Goal: Task Accomplishment & Management: Manage account settings

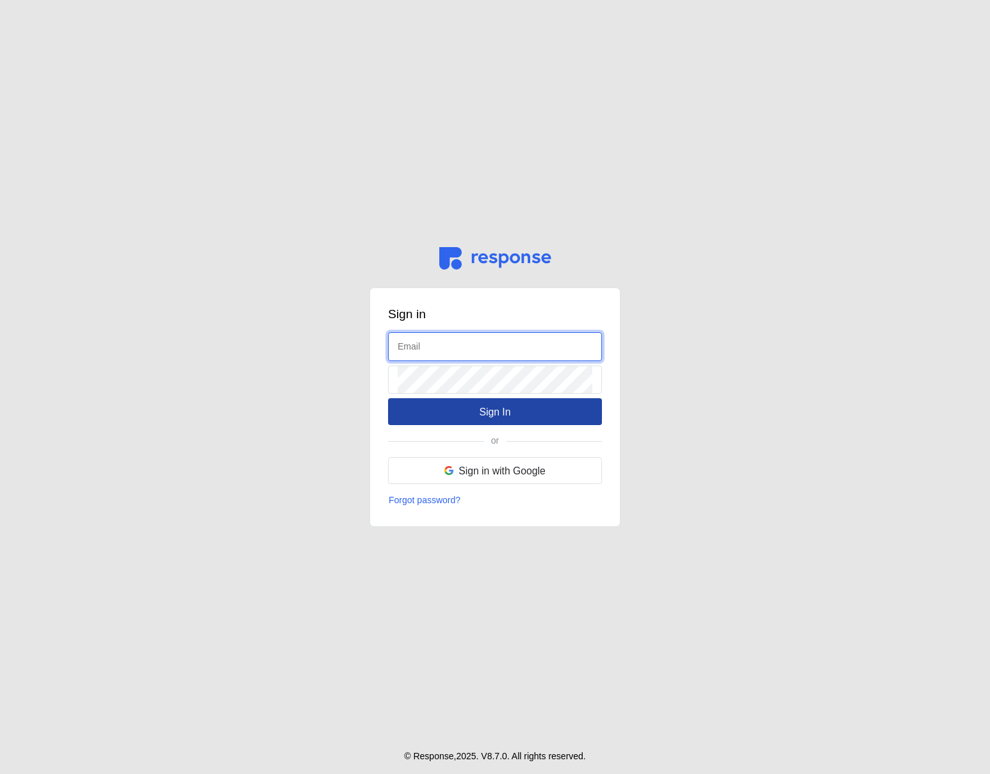
type input "[EMAIL_ADDRESS][DOMAIN_NAME]"
click at [464, 414] on button "Sign In" at bounding box center [495, 411] width 214 height 27
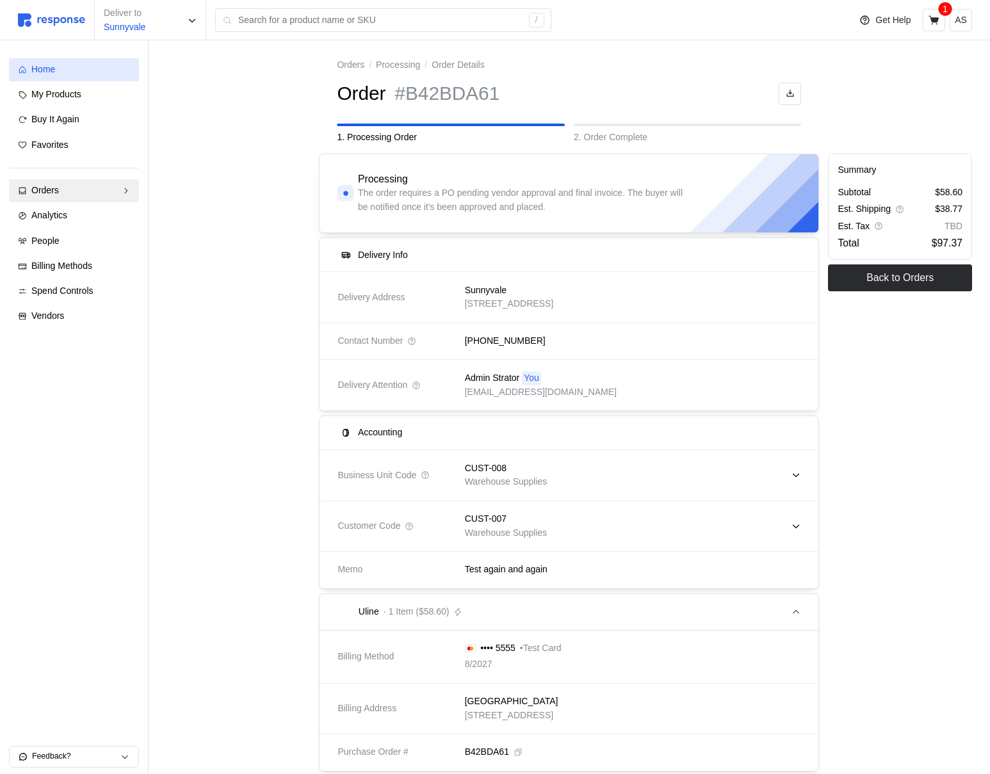
click at [84, 76] on div "Home" at bounding box center [80, 70] width 99 height 14
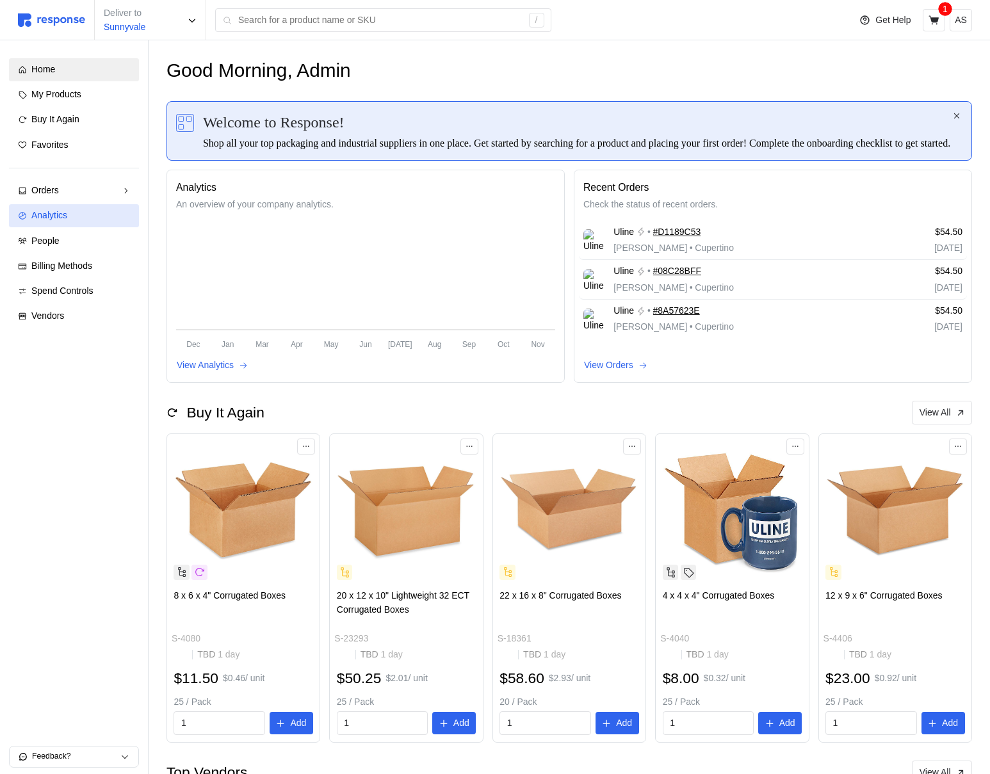
click at [53, 209] on link "Analytics" at bounding box center [74, 215] width 130 height 23
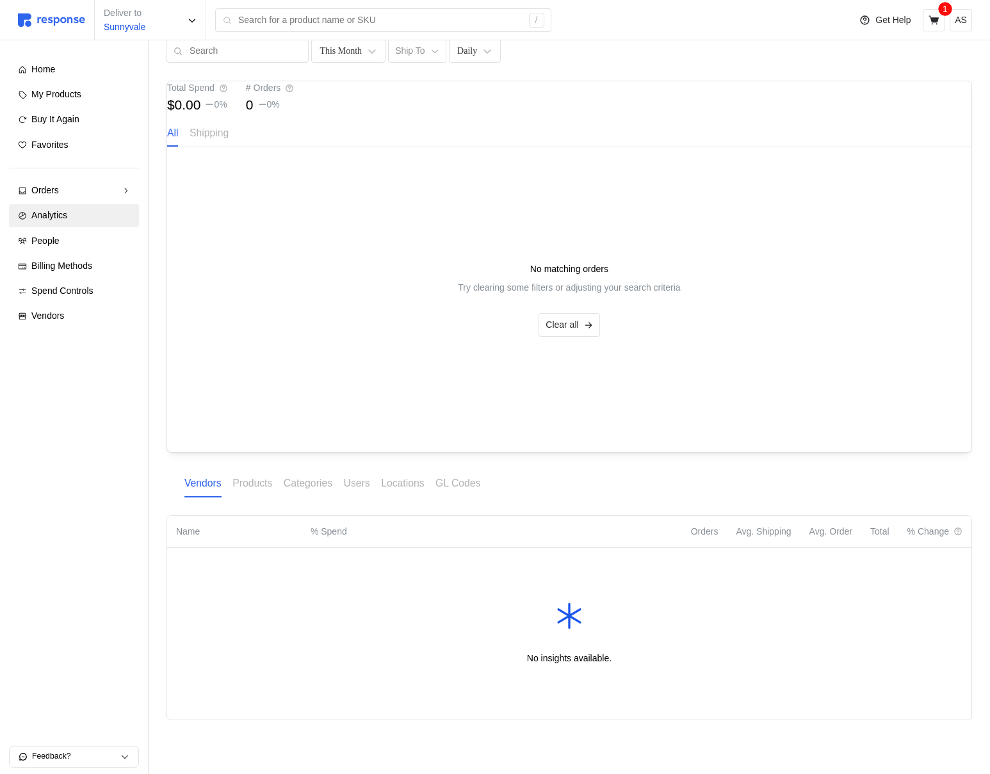
scroll to position [81, 0]
click at [252, 486] on p "Products" at bounding box center [252, 483] width 40 height 16
click at [324, 486] on p "Categories" at bounding box center [308, 483] width 49 height 16
click at [367, 486] on p "Users" at bounding box center [357, 483] width 26 height 16
click at [391, 485] on p "Locations" at bounding box center [402, 483] width 43 height 16
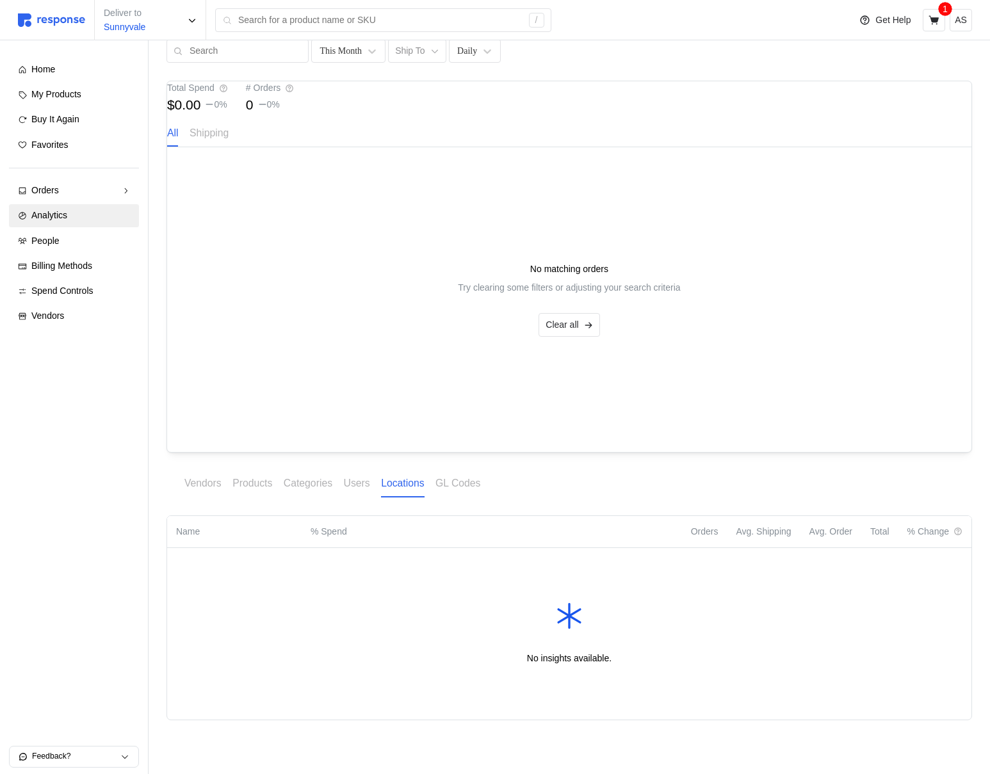
click at [492, 484] on div "Vendors Products Categories Users Locations GL Codes" at bounding box center [568, 484] width 805 height 26
click at [480, 486] on p "GL Codes" at bounding box center [457, 483] width 45 height 16
click at [206, 483] on p "Vendors" at bounding box center [202, 483] width 37 height 16
click at [698, 529] on p "Orders" at bounding box center [705, 532] width 28 height 14
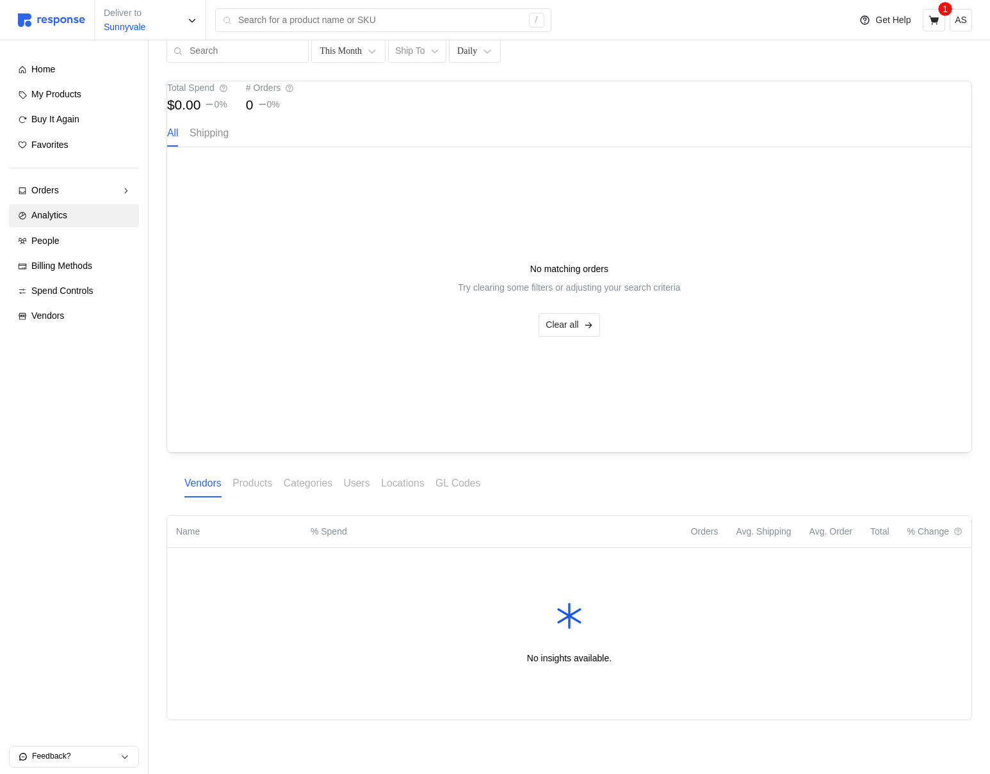
click at [229, 138] on p "Shipping" at bounding box center [209, 133] width 39 height 16
click at [179, 138] on p "All" at bounding box center [173, 133] width 12 height 16
click at [957, 532] on icon at bounding box center [958, 532] width 8 height 8
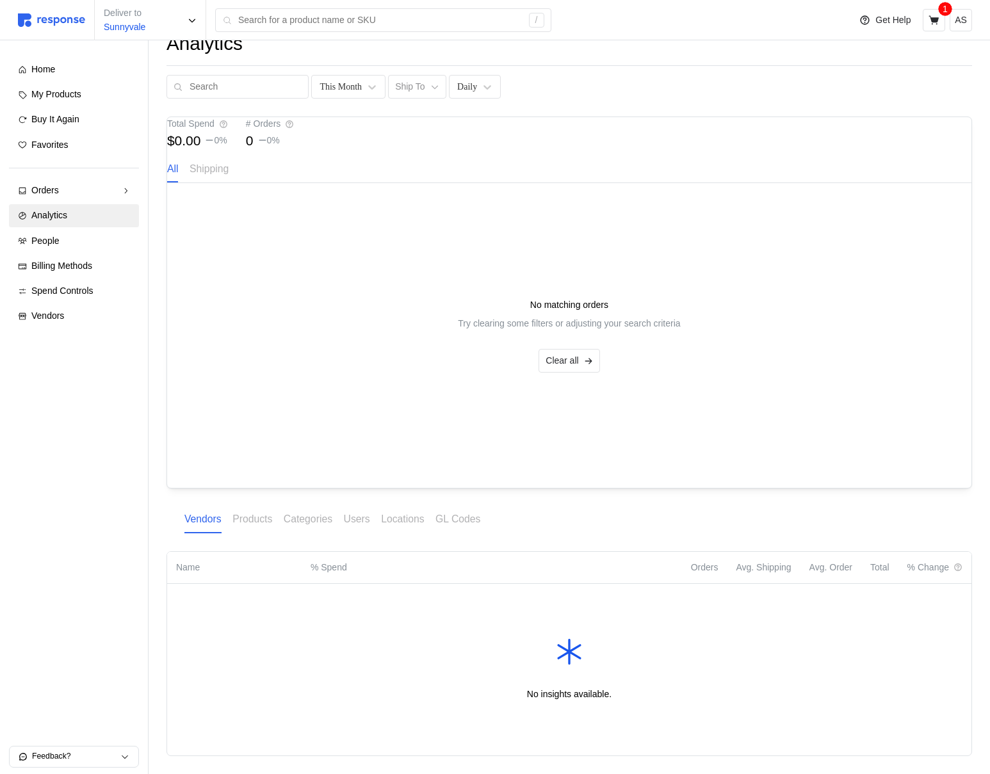
scroll to position [0, 0]
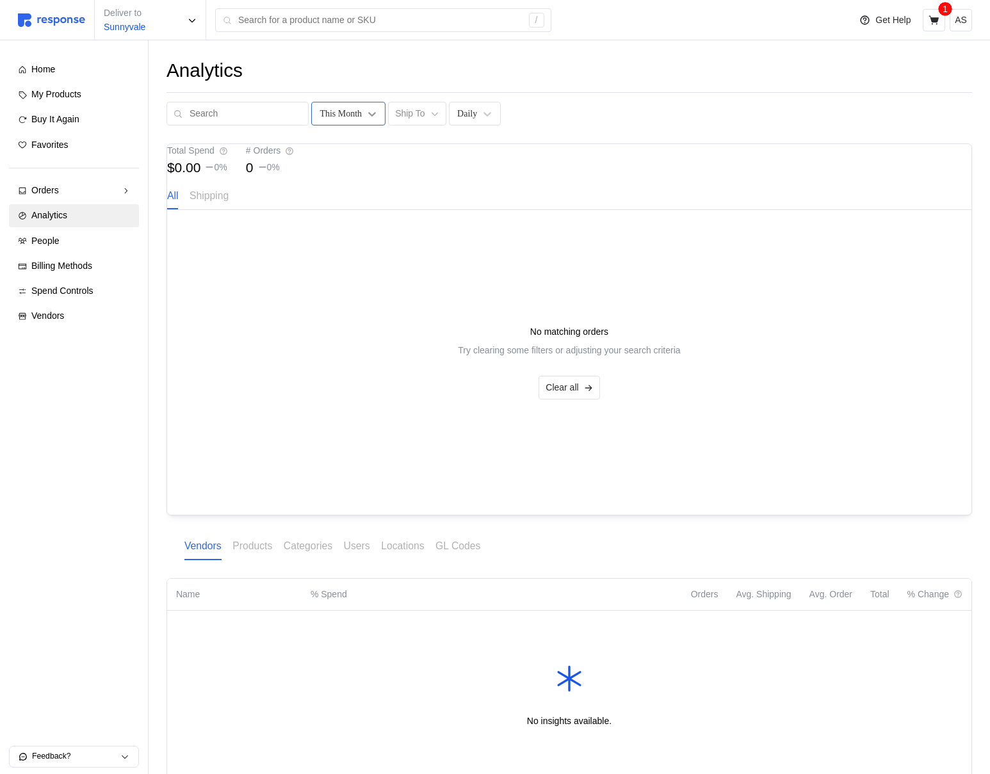
click at [366, 108] on icon at bounding box center [372, 114] width 13 height 13
click at [545, 106] on div "This Month Ship To Daily" at bounding box center [568, 114] width 805 height 24
click at [412, 107] on p "Ship To" at bounding box center [409, 114] width 29 height 14
click at [457, 107] on div "Daily" at bounding box center [467, 113] width 20 height 13
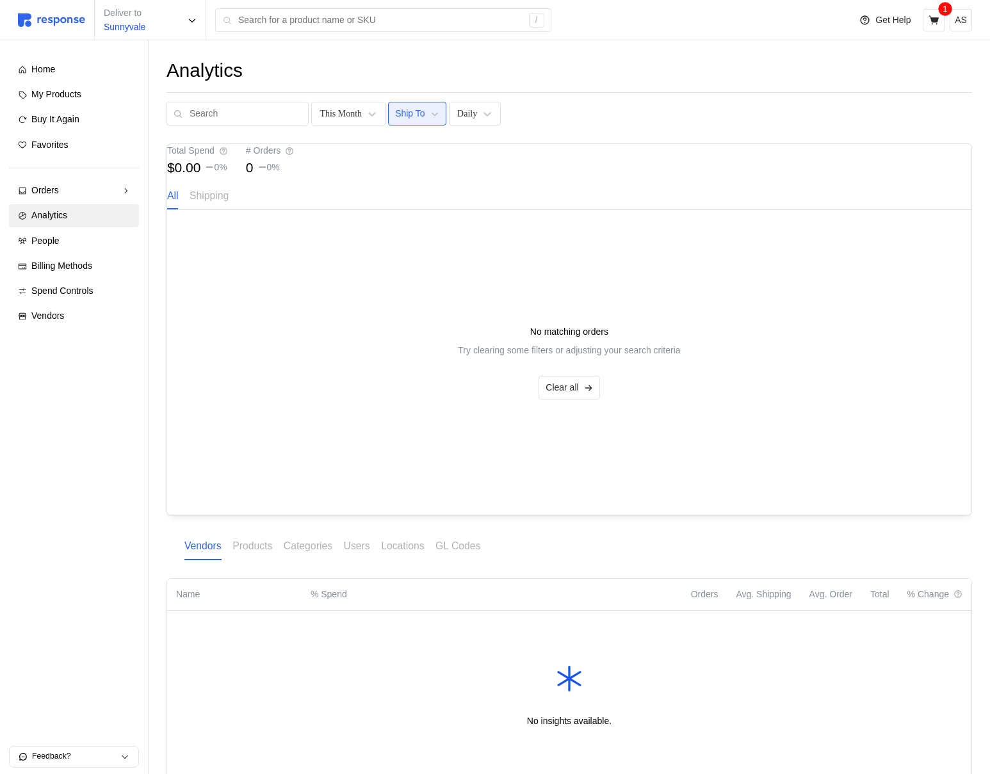
click at [407, 107] on p "Ship To" at bounding box center [409, 114] width 29 height 14
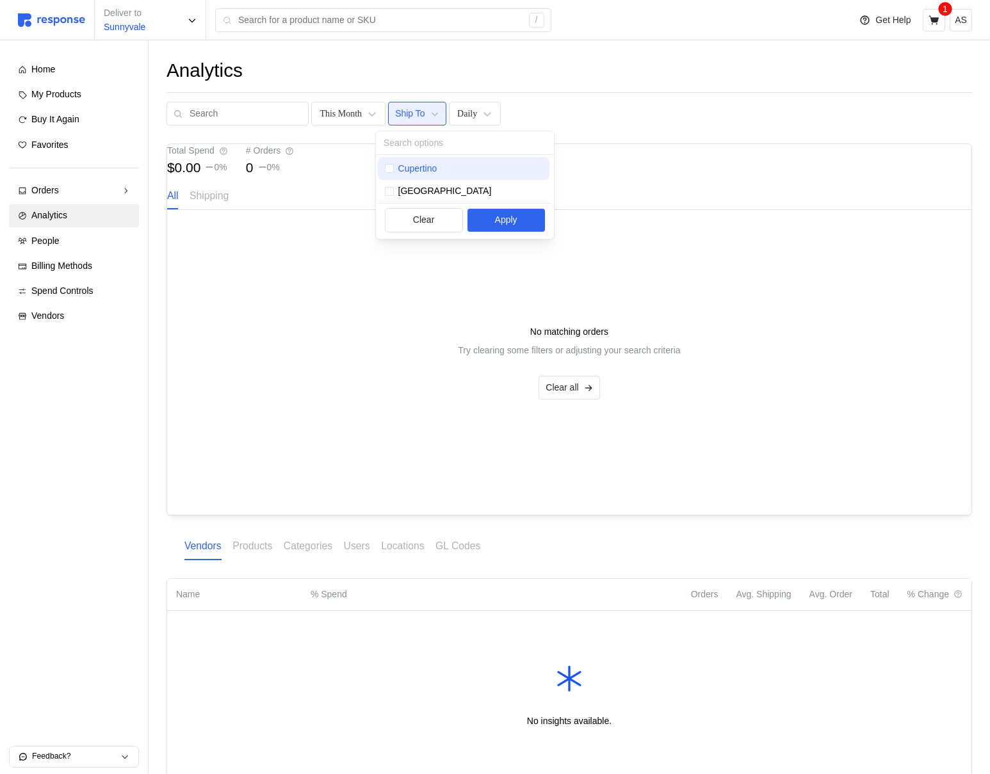
click at [411, 171] on p "Cupertino" at bounding box center [417, 169] width 39 height 14
click at [530, 77] on div "Analytics" at bounding box center [568, 70] width 805 height 25
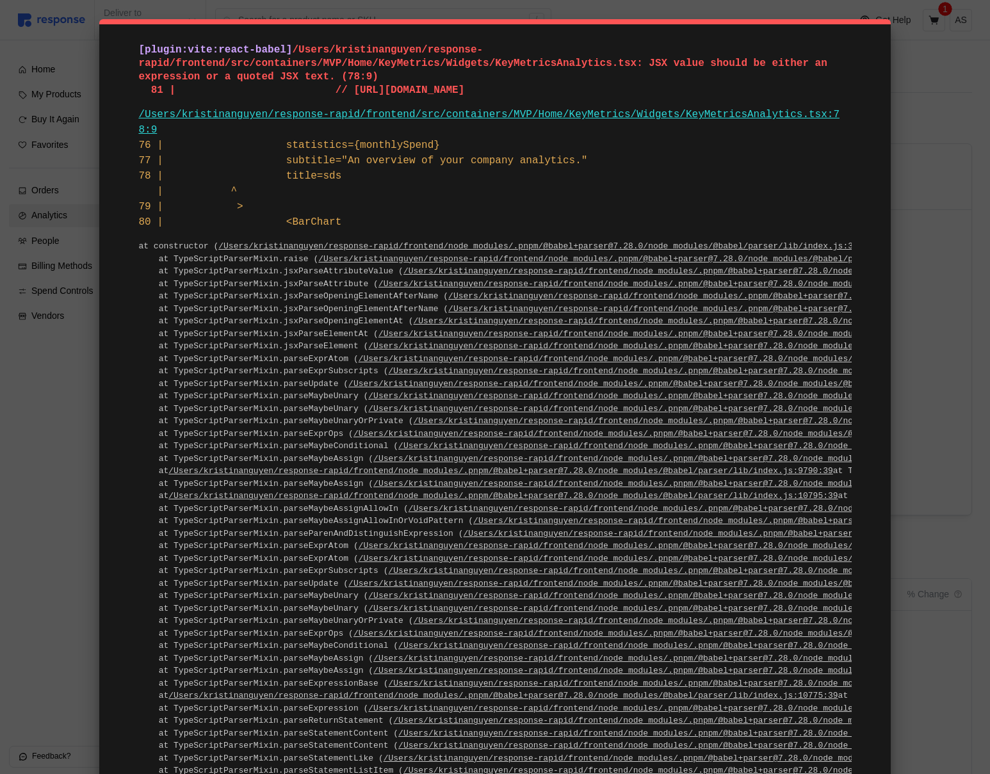
click at [306, 382] on pre "at constructor ( /Users/kristinanguyen/response-rapid/frontend/node_modules/.pn…" at bounding box center [494, 533] width 713 height 587
click at [720, 285] on link "/Users/kristinanguyen/response-rapid/frontend/node_modules/.pnpm/@babel+parser@…" at bounding box center [710, 284] width 665 height 10
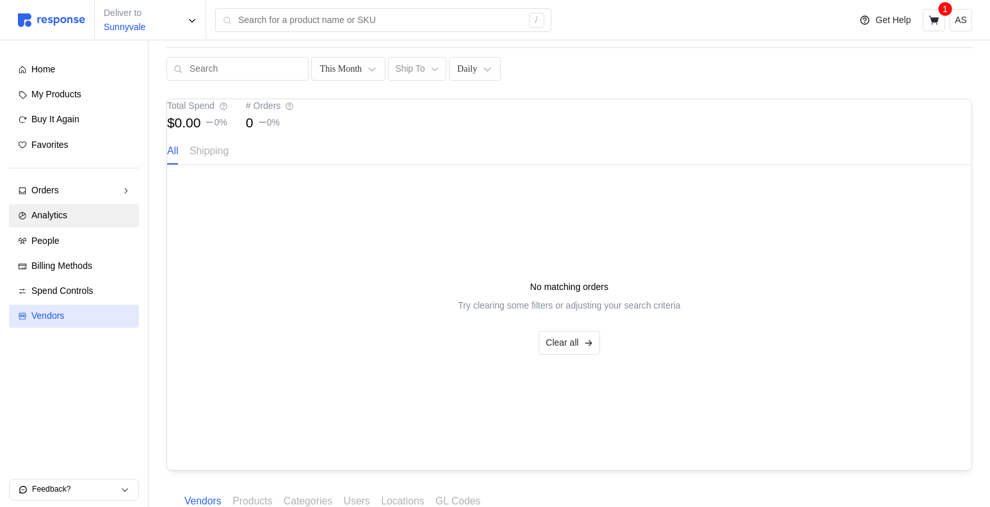
scroll to position [46, 0]
click at [335, 311] on div "No matching orders Try clearing some filters or adjusting your search criteria …" at bounding box center [569, 316] width 768 height 209
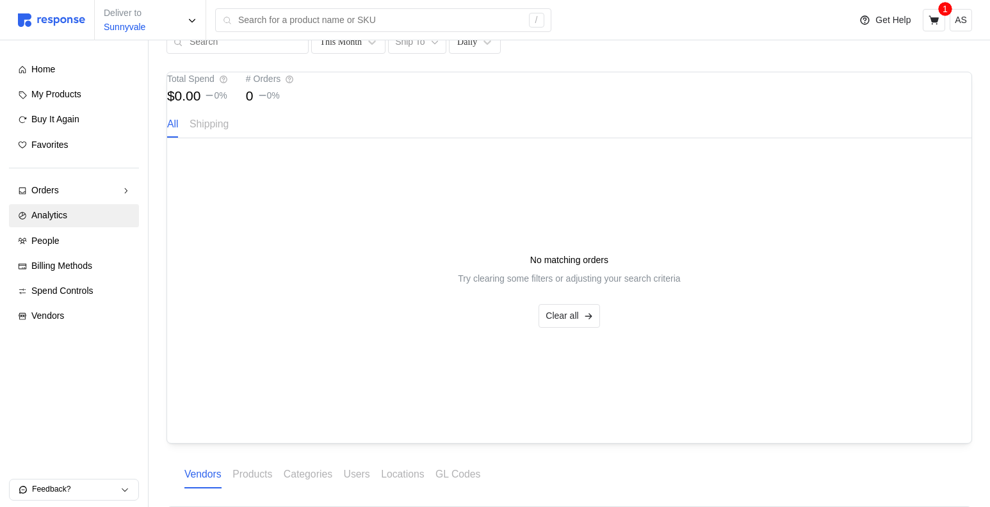
scroll to position [77, 0]
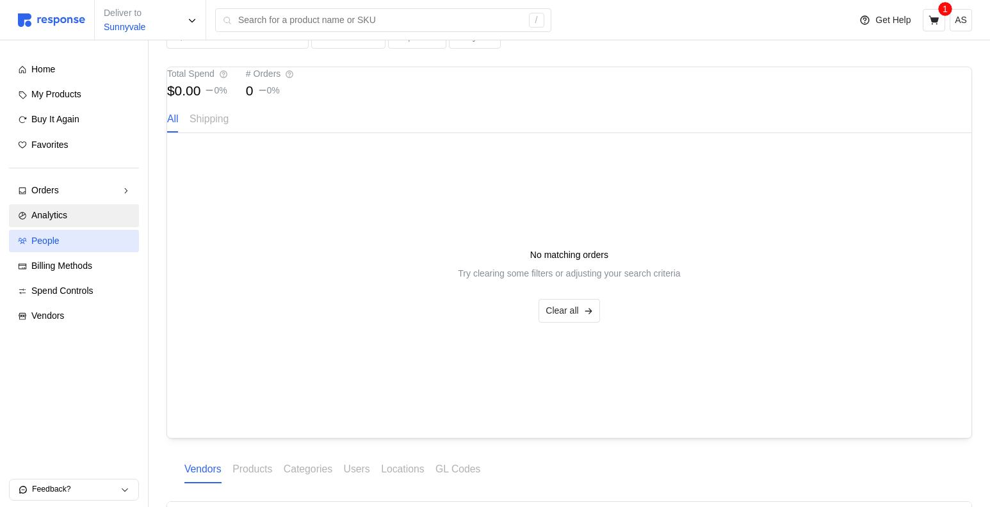
click at [90, 237] on div "People" at bounding box center [80, 241] width 99 height 14
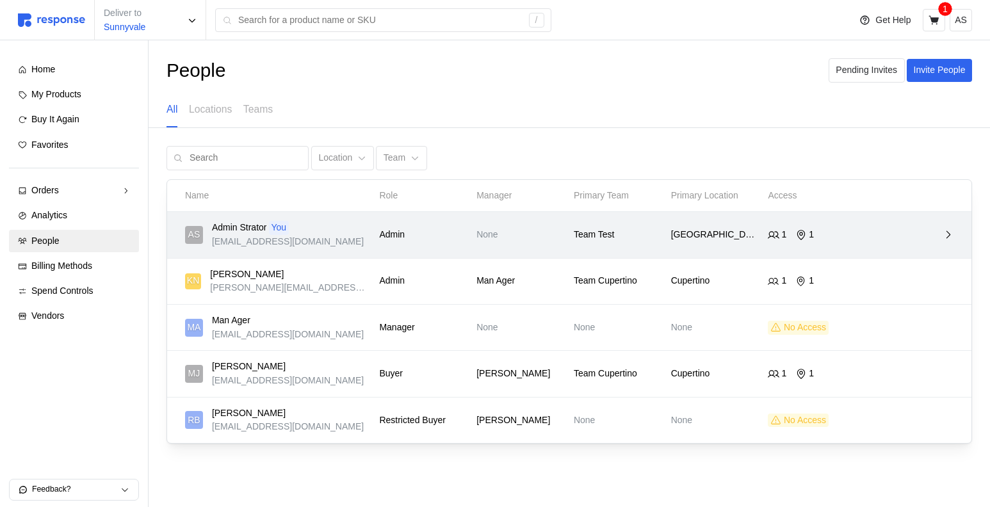
click at [396, 241] on p "Admin" at bounding box center [423, 235] width 88 height 14
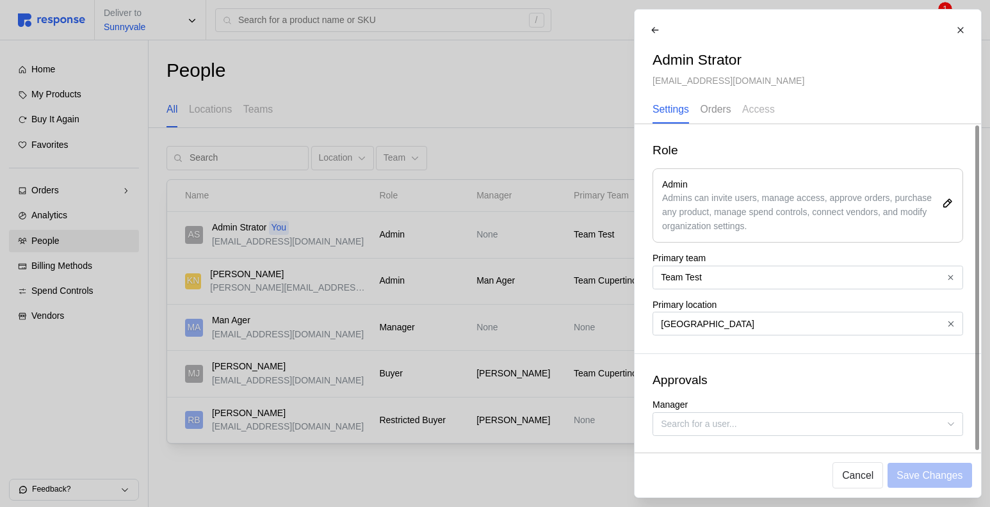
click at [720, 106] on p "Orders" at bounding box center [715, 109] width 31 height 16
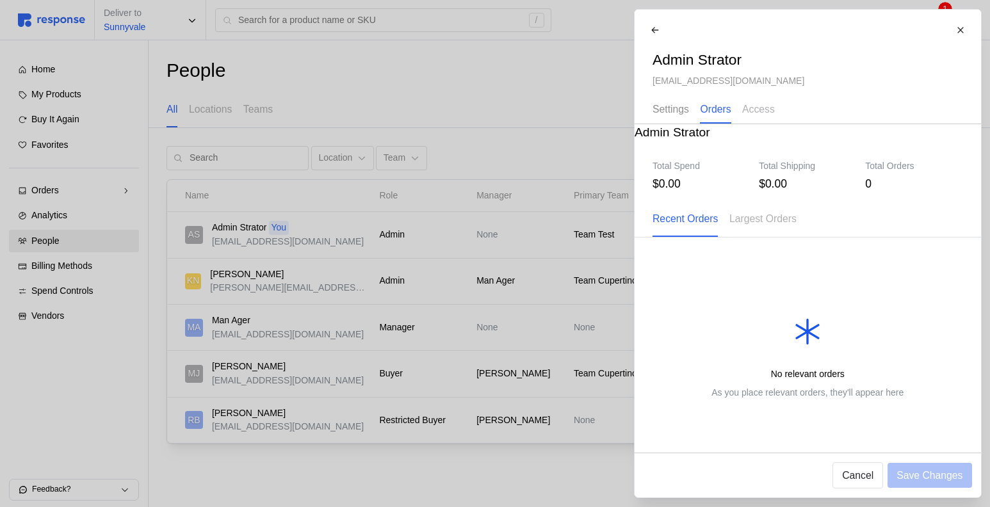
click at [675, 108] on p "Settings" at bounding box center [670, 109] width 36 height 16
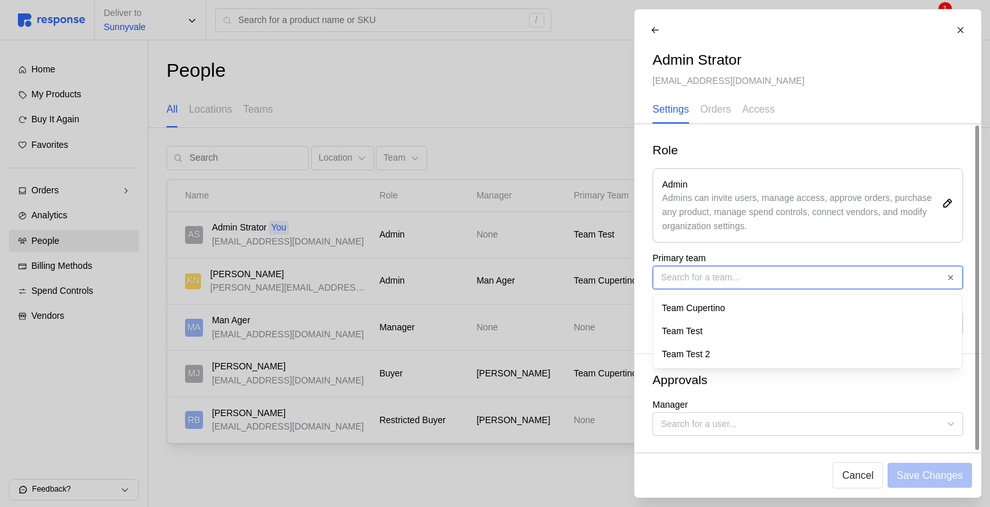
click at [759, 279] on input "Primary team" at bounding box center [807, 278] width 311 height 24
click at [735, 303] on div "Team Cupertino" at bounding box center [807, 308] width 305 height 23
type input "Team Cupertino"
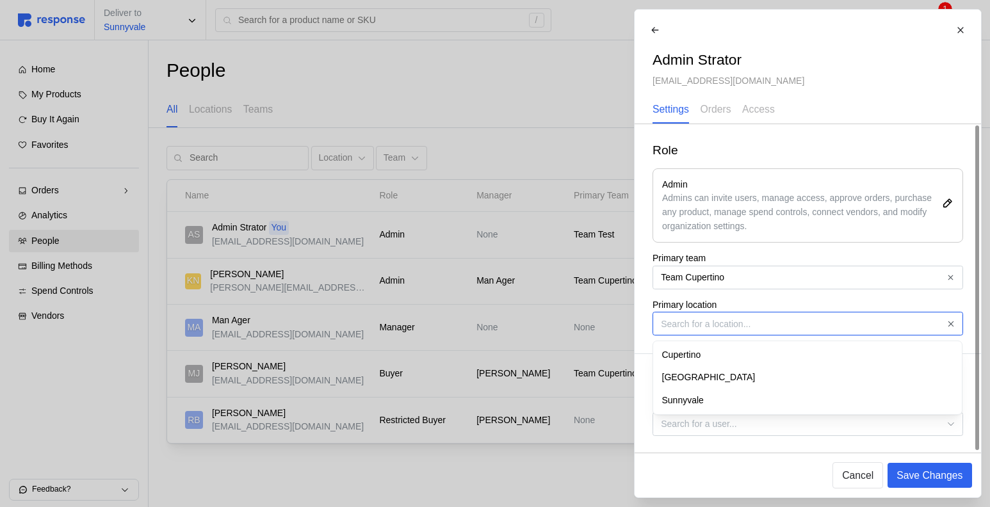
click at [786, 327] on input "Primary location" at bounding box center [807, 324] width 311 height 24
click at [787, 327] on input "Primary location" at bounding box center [807, 324] width 311 height 24
type input "San Francisco"
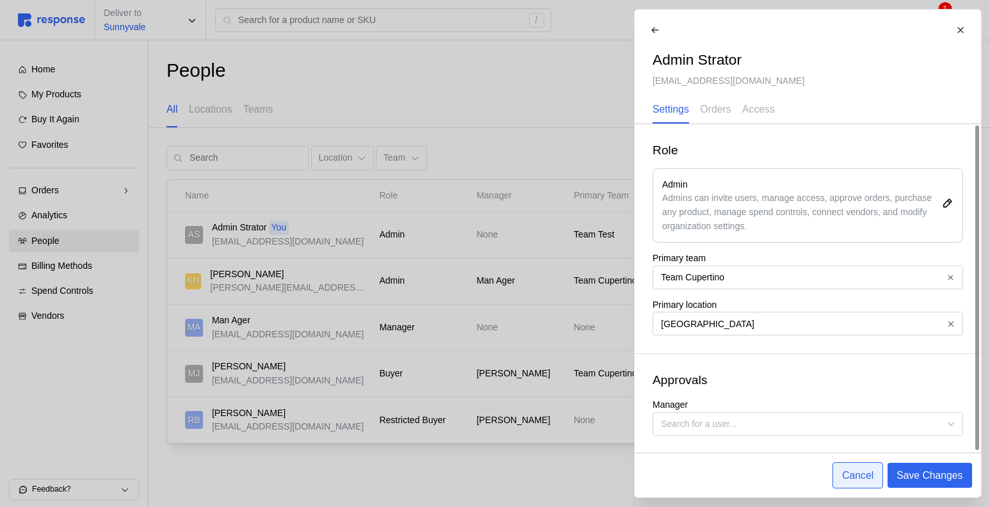
click at [860, 480] on p "Cancel" at bounding box center [857, 475] width 31 height 16
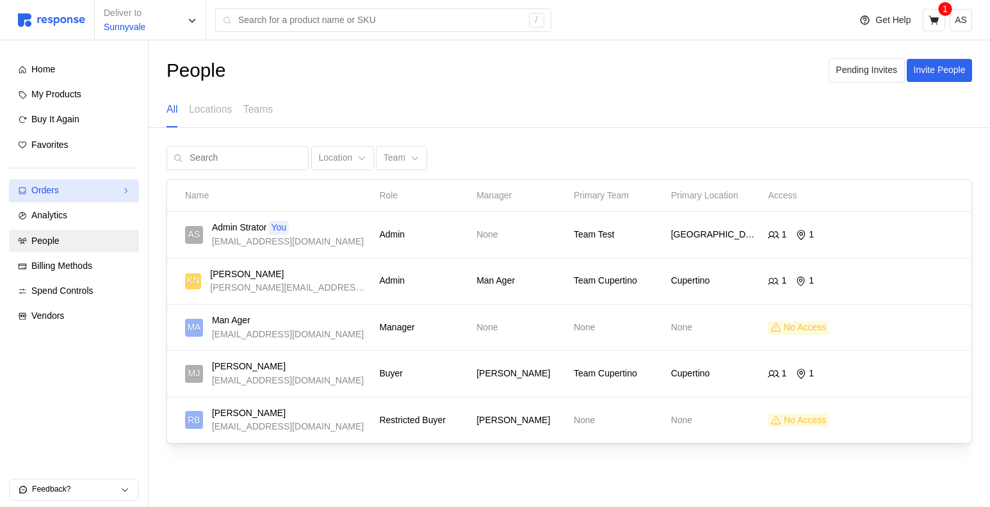
click at [92, 199] on link "Orders" at bounding box center [74, 190] width 130 height 23
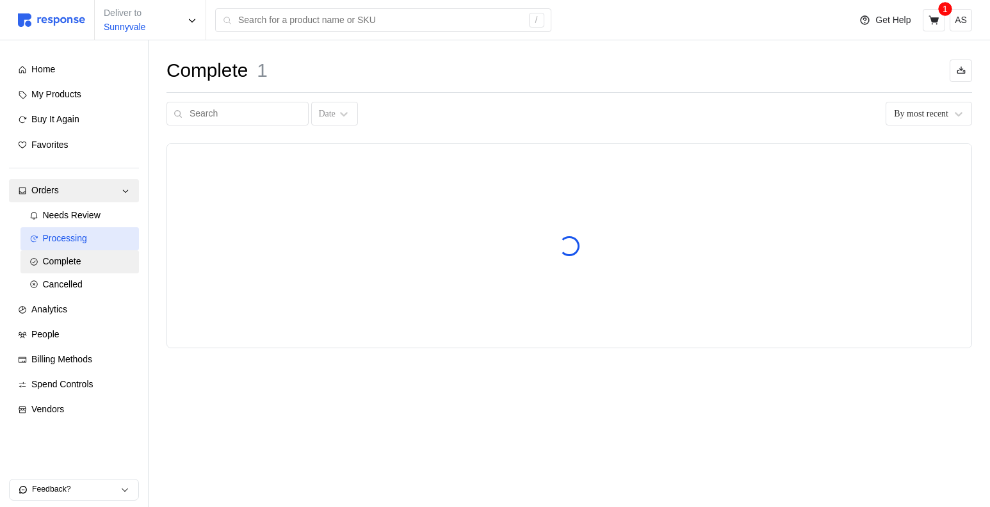
click at [106, 239] on div "Processing" at bounding box center [86, 239] width 87 height 14
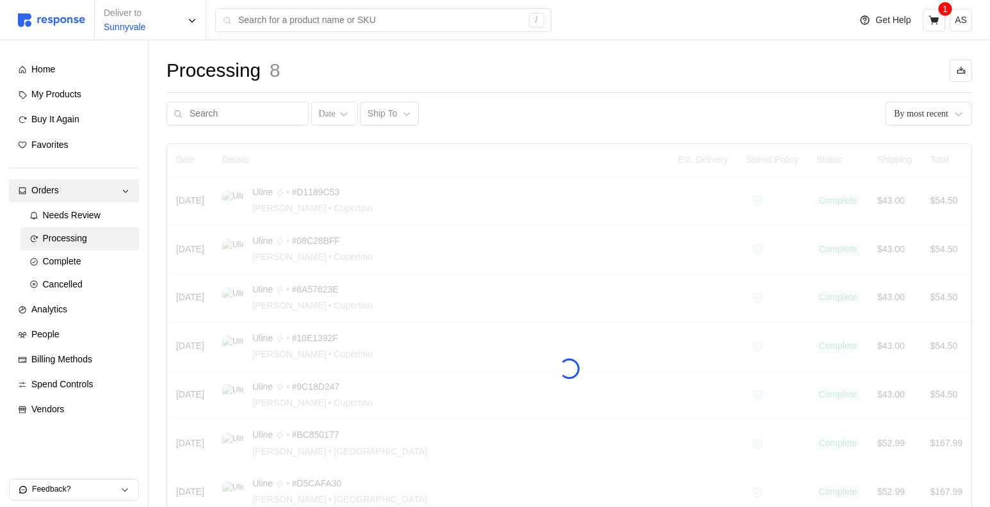
click at [437, 206] on div "Date Details Est. Delivery Spend Policy Status Shipping Total Jul 22 Uline • #D…" at bounding box center [568, 354] width 805 height 422
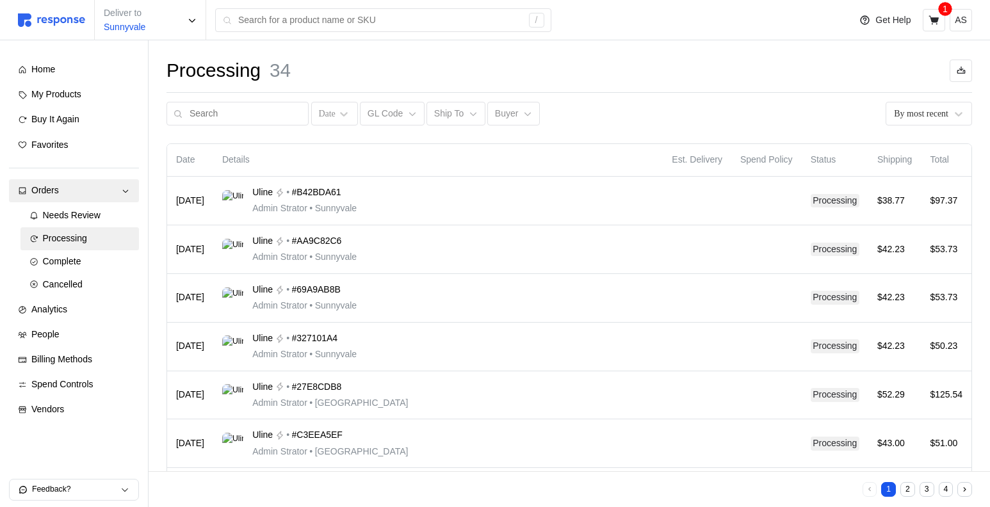
click at [437, 206] on div "Uline • #B42BDA61 Admin Strator • Sunnyvale" at bounding box center [438, 201] width 432 height 30
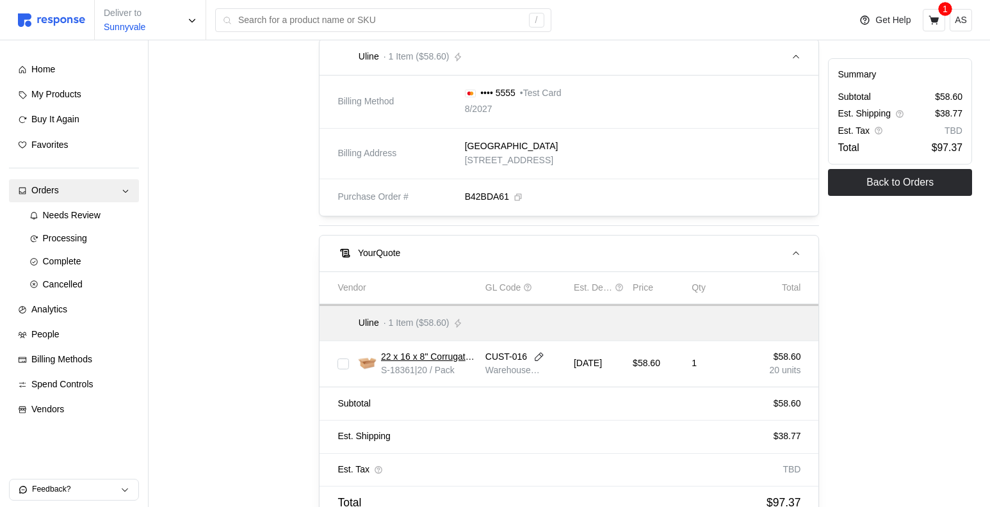
scroll to position [640, 0]
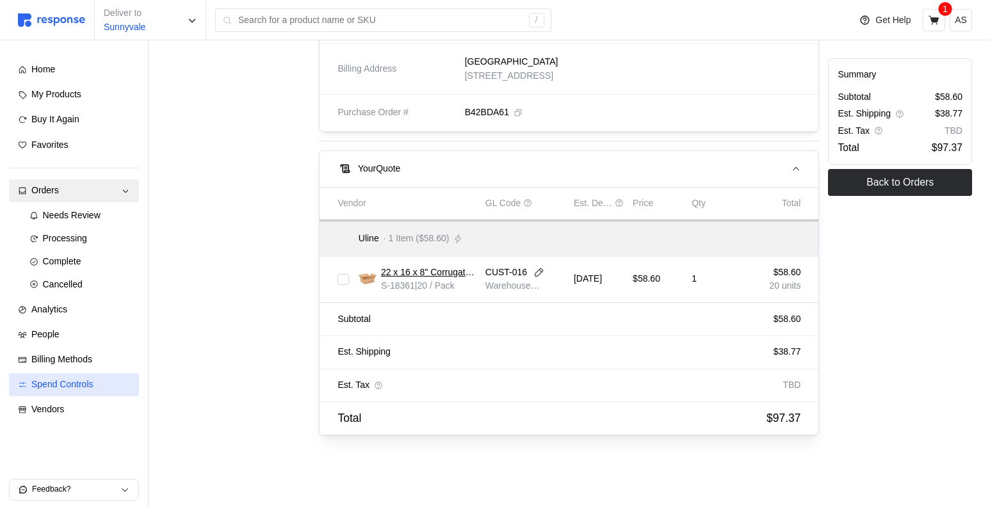
click at [93, 385] on span "Spend Controls" at bounding box center [62, 384] width 62 height 10
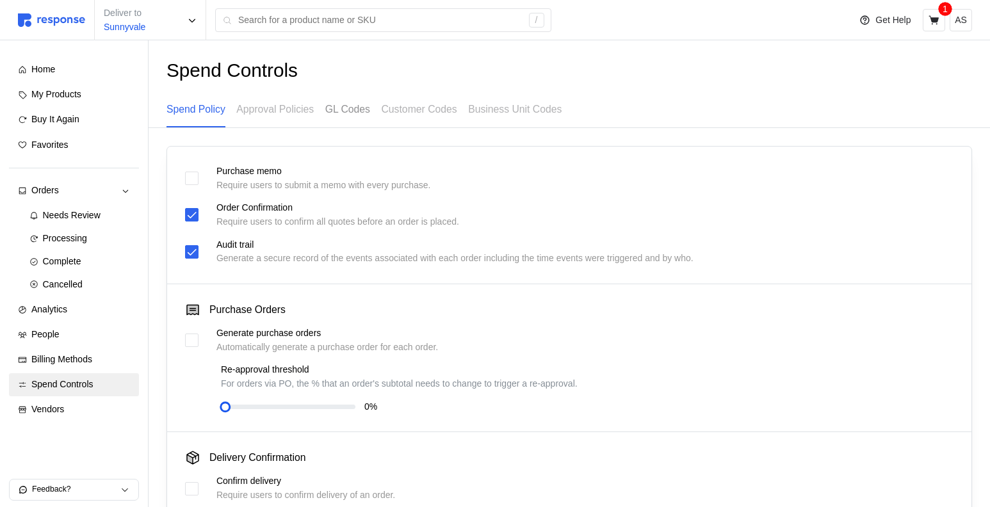
click at [350, 105] on p "GL Codes" at bounding box center [347, 109] width 45 height 16
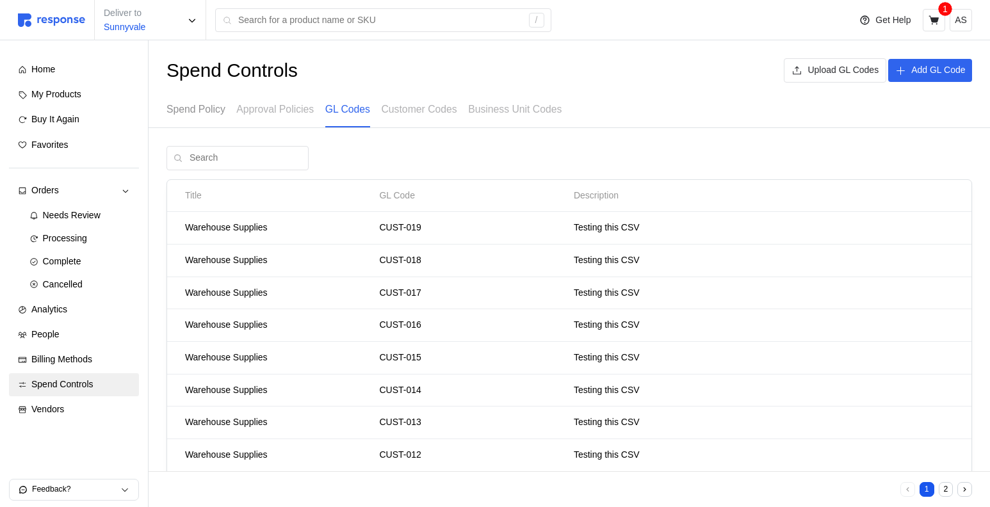
click at [211, 113] on p "Spend Policy" at bounding box center [195, 109] width 59 height 16
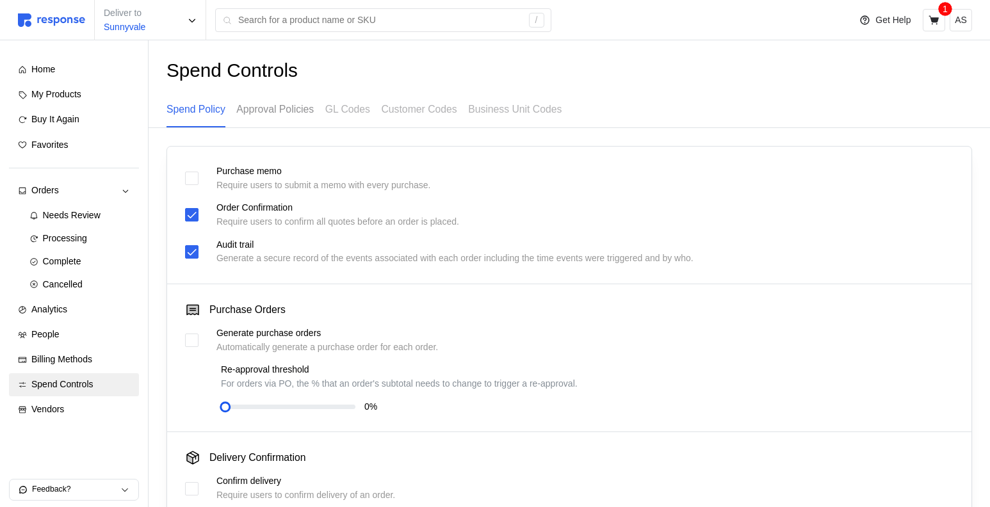
click at [298, 113] on p "Approval Policies" at bounding box center [274, 109] width 77 height 16
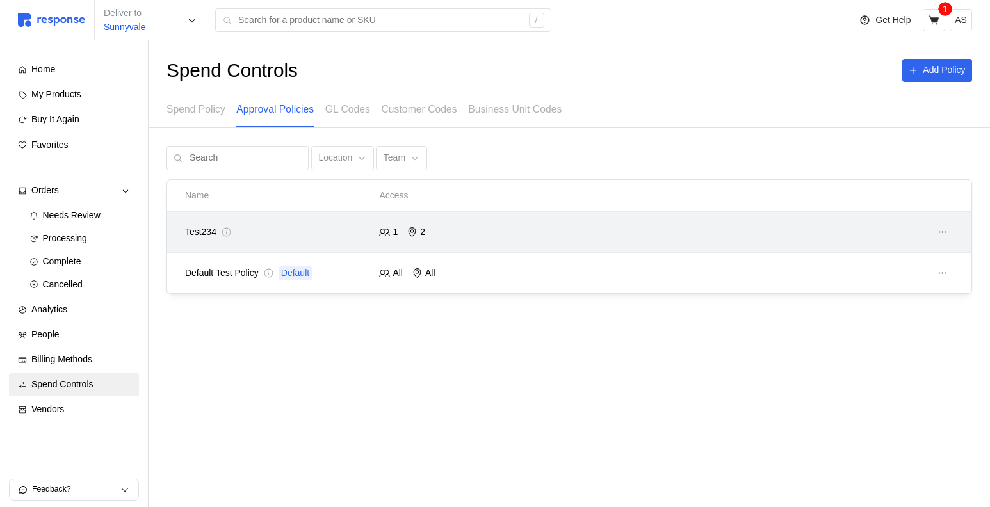
click at [540, 238] on div "1 2" at bounding box center [472, 232] width 186 height 14
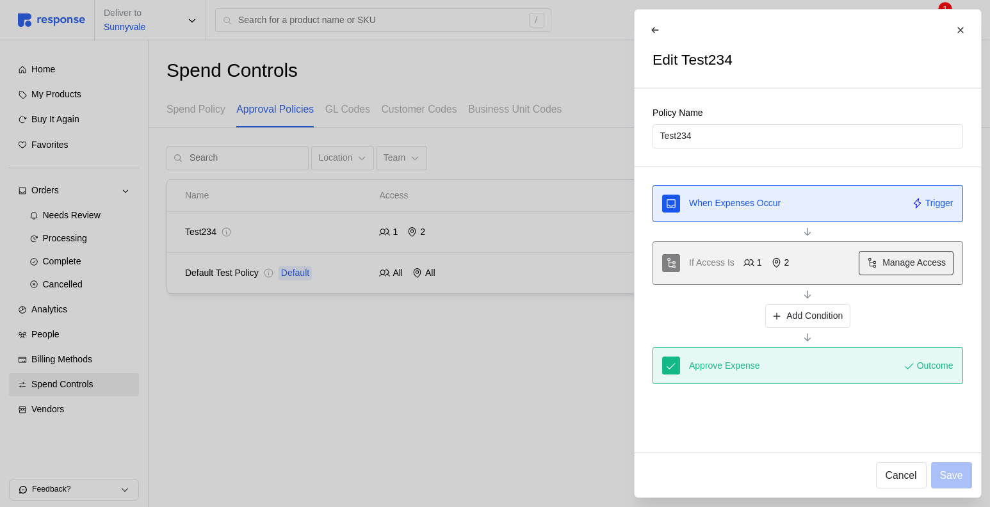
click at [885, 265] on p "Manage Access" at bounding box center [913, 263] width 63 height 14
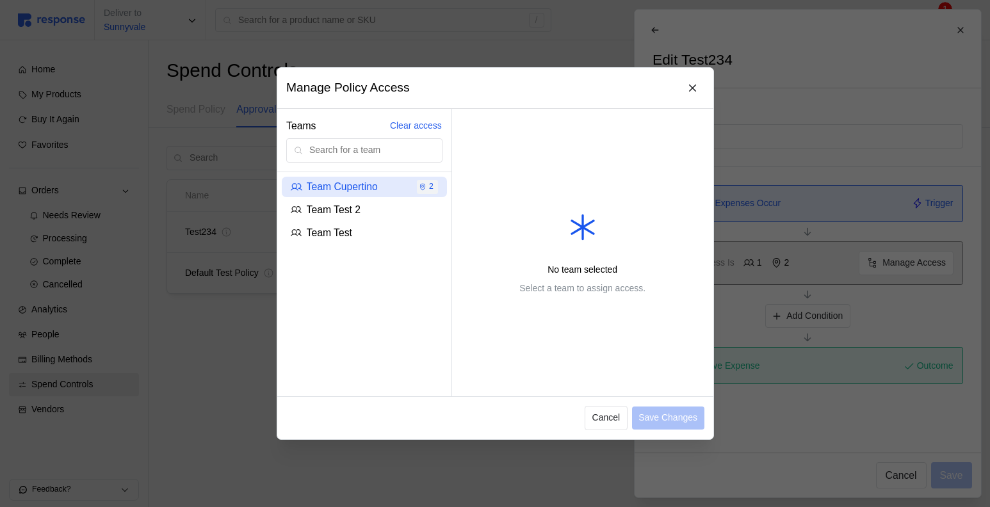
click at [377, 177] on div "Team Cupertino" at bounding box center [344, 187] width 117 height 25
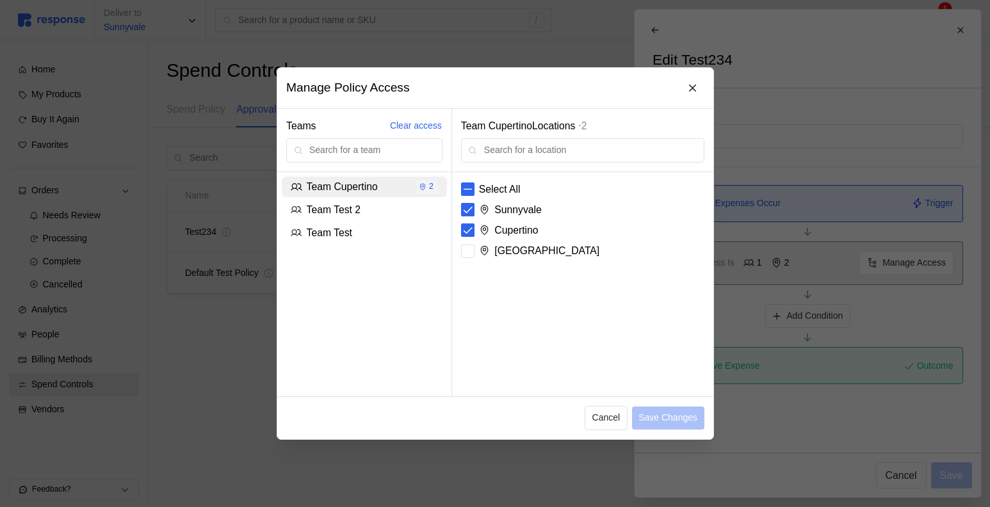
click at [223, 305] on div at bounding box center [495, 253] width 990 height 507
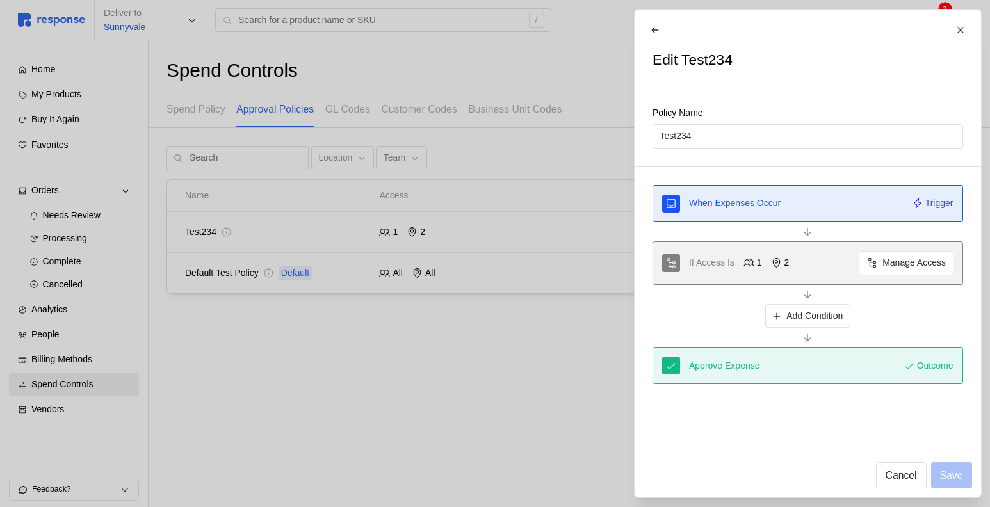
click at [79, 335] on div at bounding box center [495, 253] width 990 height 507
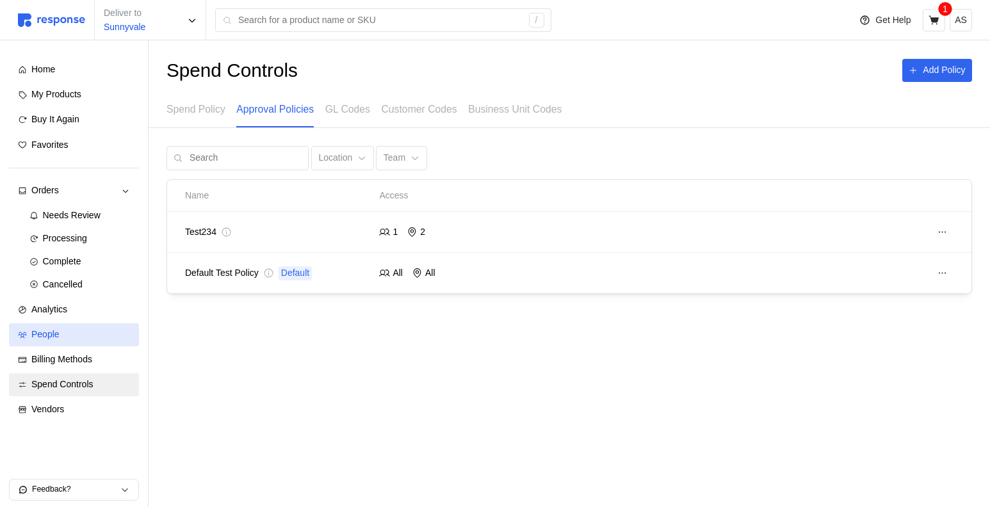
click at [79, 335] on div "People" at bounding box center [80, 335] width 99 height 14
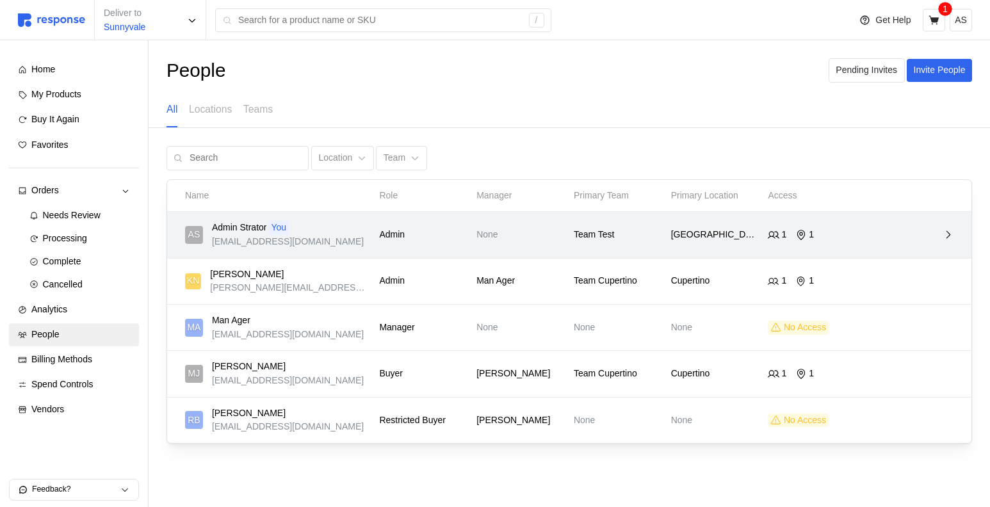
click at [383, 238] on p "Admin" at bounding box center [423, 235] width 88 height 14
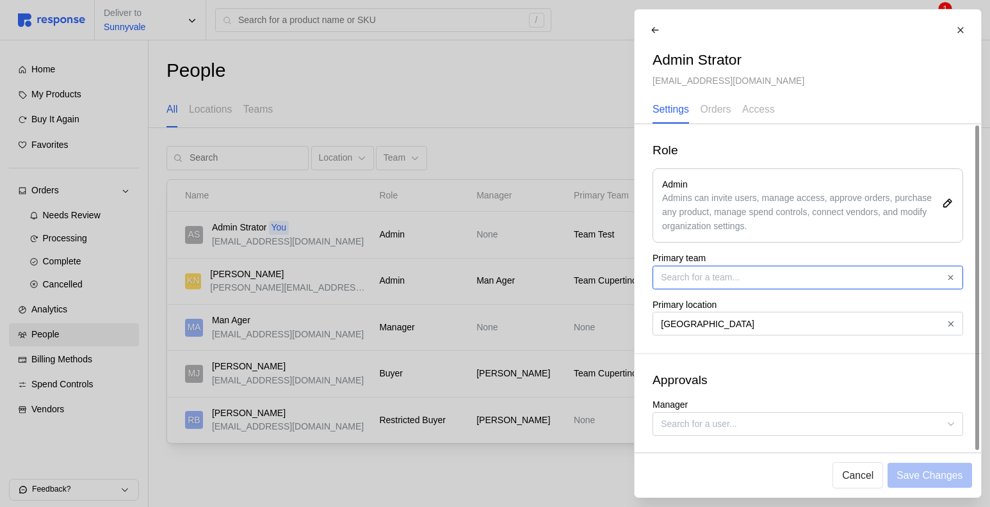
click at [752, 278] on input "Primary team" at bounding box center [807, 278] width 311 height 24
click at [728, 304] on div "Team Cupertino" at bounding box center [807, 308] width 305 height 23
type input "Team Cupertino"
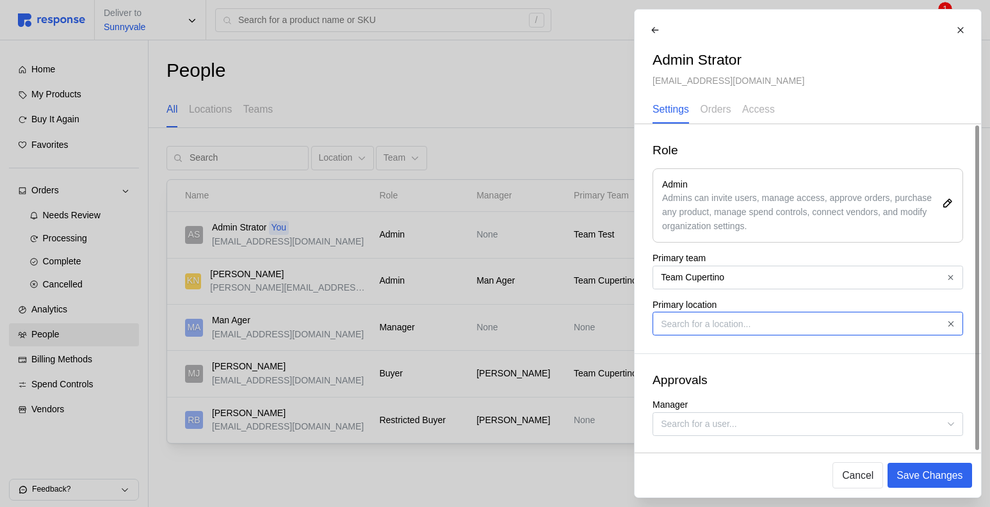
click at [728, 319] on input "Primary location" at bounding box center [807, 324] width 311 height 24
click at [714, 353] on div "Cupertino" at bounding box center [807, 355] width 305 height 23
type input "Cupertino"
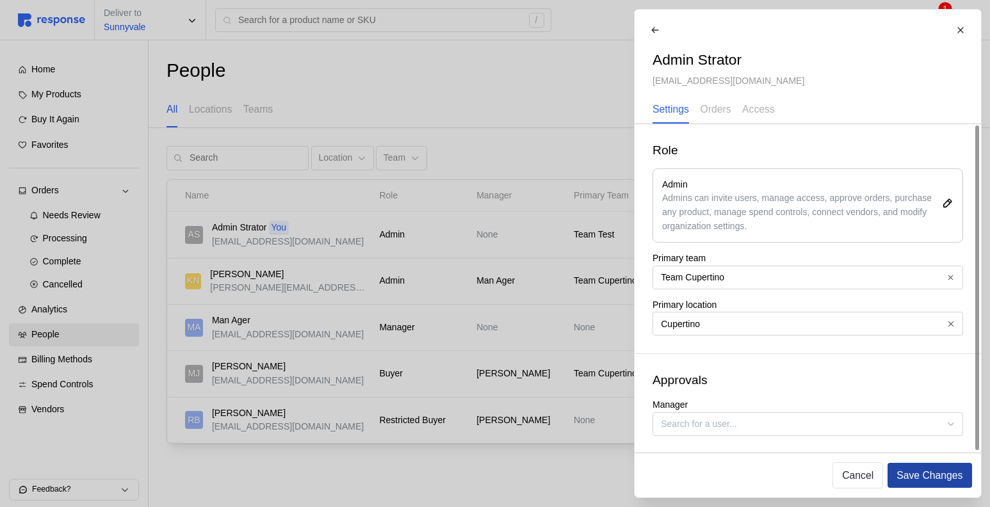
click at [930, 475] on p "Save Changes" at bounding box center [929, 475] width 66 height 16
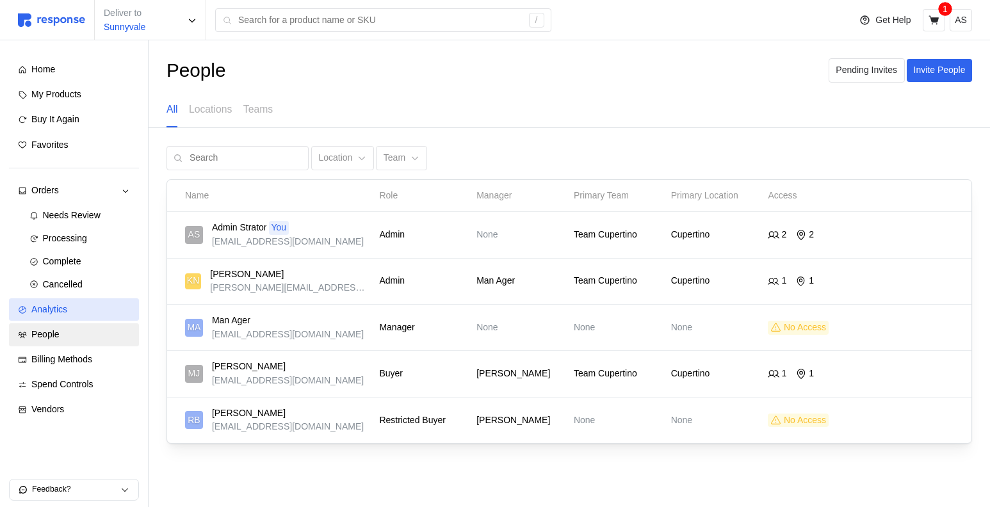
click at [124, 305] on div "Analytics" at bounding box center [80, 310] width 99 height 14
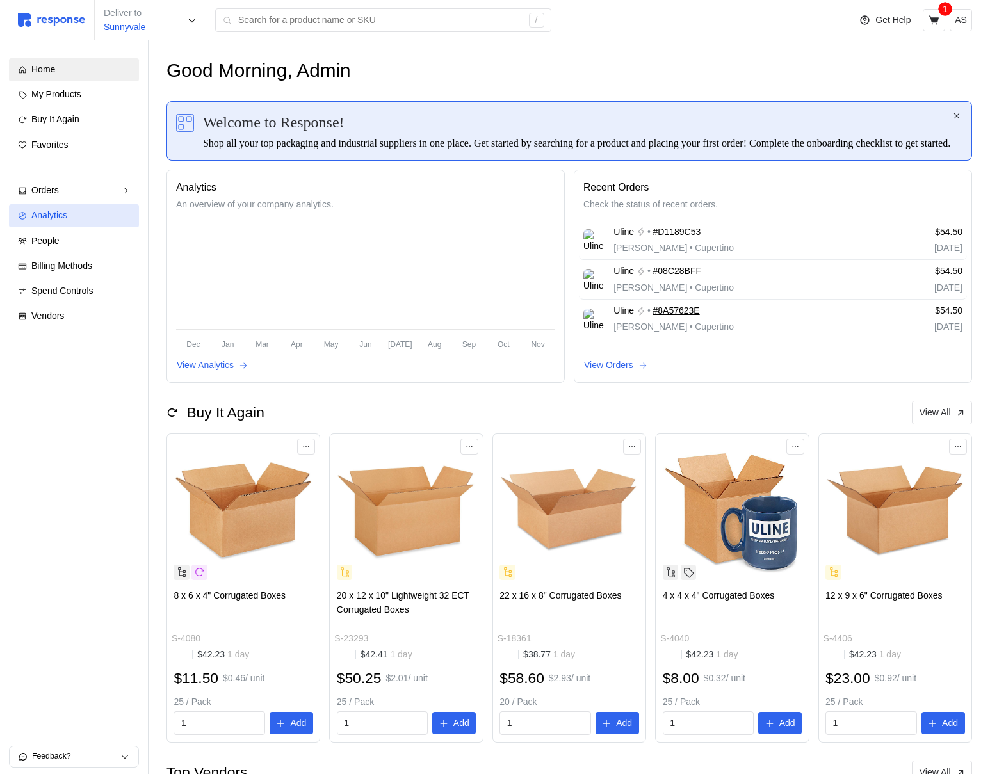
click at [48, 226] on link "Analytics" at bounding box center [74, 215] width 130 height 23
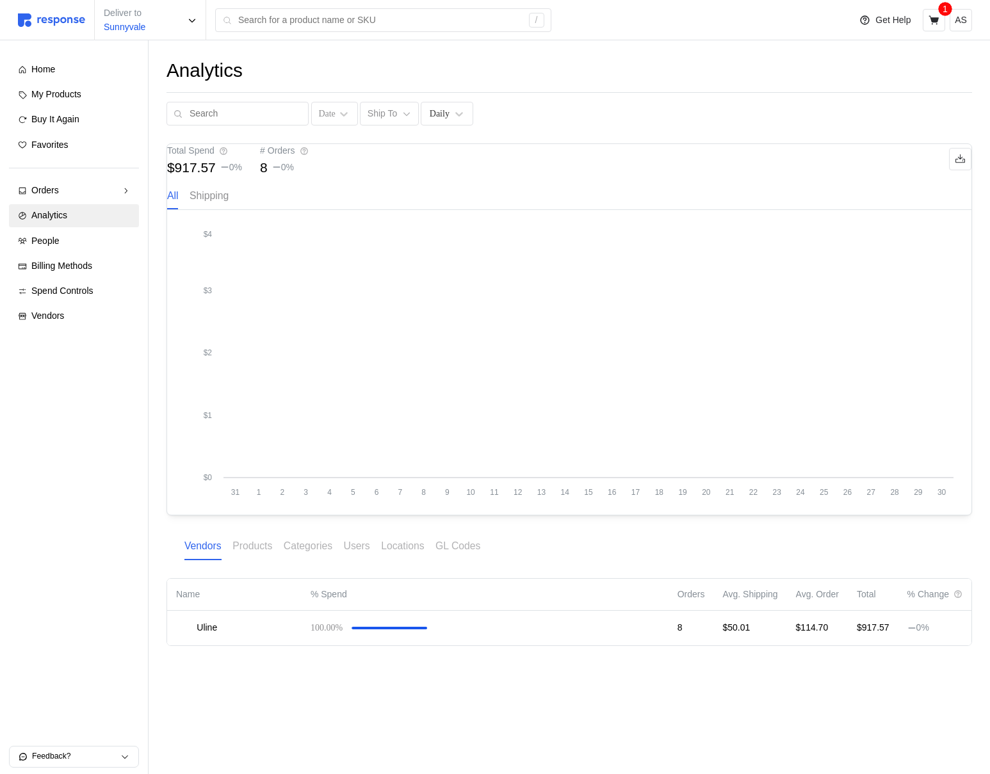
click at [229, 204] on p "Shipping" at bounding box center [209, 196] width 39 height 16
click at [179, 204] on p "All" at bounding box center [173, 196] width 12 height 16
click at [254, 551] on div "Products" at bounding box center [252, 546] width 40 height 26
click at [325, 554] on p "Categories" at bounding box center [308, 546] width 49 height 16
click at [205, 554] on p "Vendors" at bounding box center [202, 546] width 37 height 16
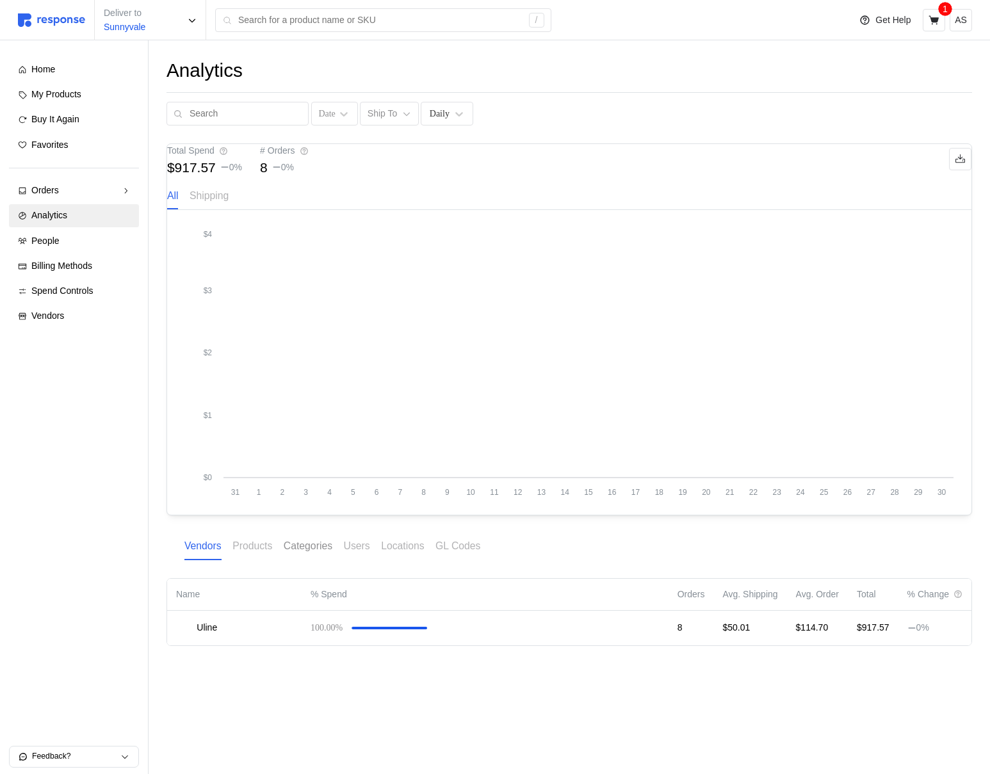
click at [294, 560] on div "Categories" at bounding box center [308, 546] width 49 height 26
click at [264, 554] on p "Products" at bounding box center [252, 546] width 40 height 16
click at [394, 554] on p "Locations" at bounding box center [402, 546] width 43 height 16
click at [468, 554] on p "GL Codes" at bounding box center [457, 546] width 45 height 16
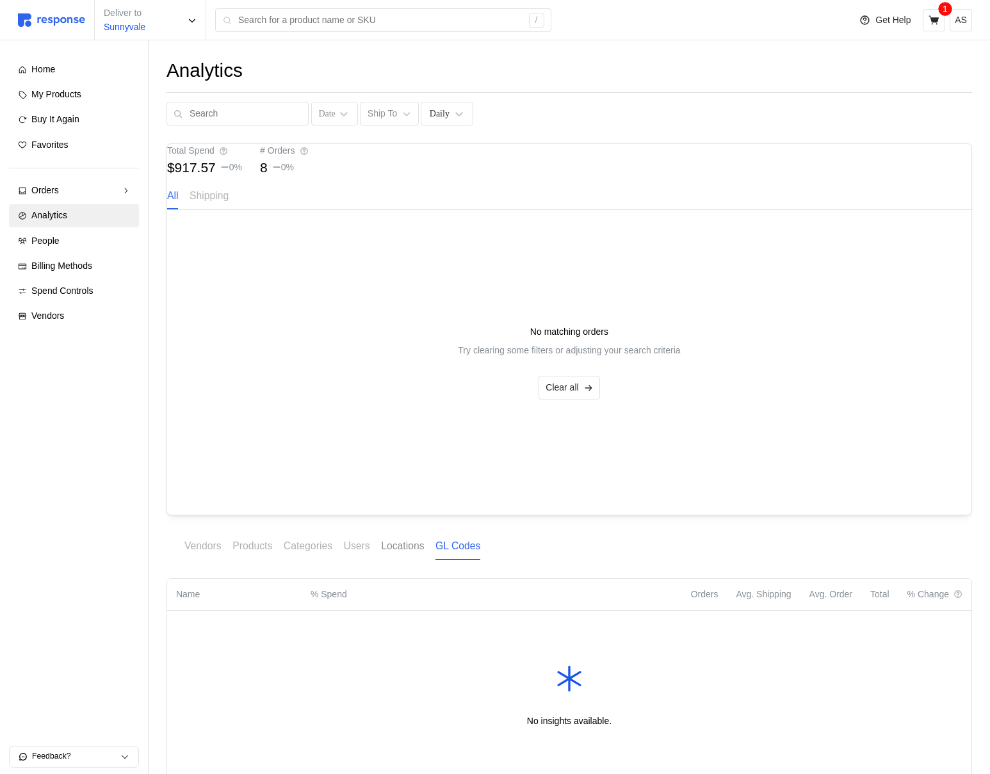
click at [407, 554] on p "Locations" at bounding box center [402, 546] width 43 height 16
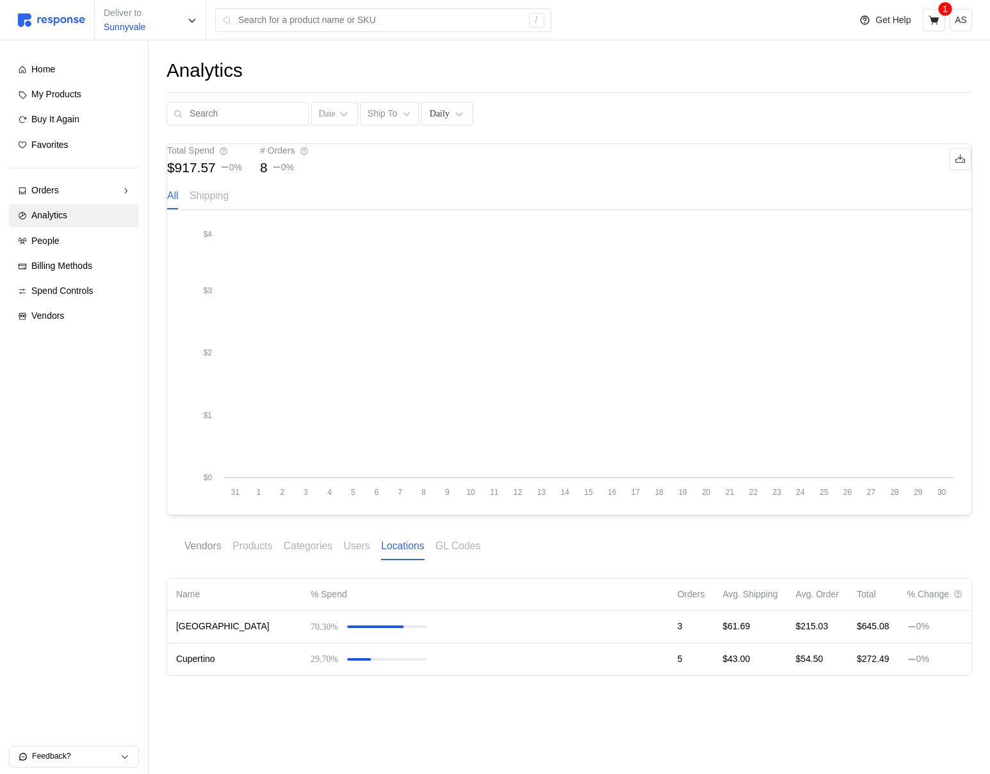
click at [218, 554] on p "Vendors" at bounding box center [202, 546] width 37 height 16
click at [228, 156] on icon at bounding box center [223, 151] width 9 height 9
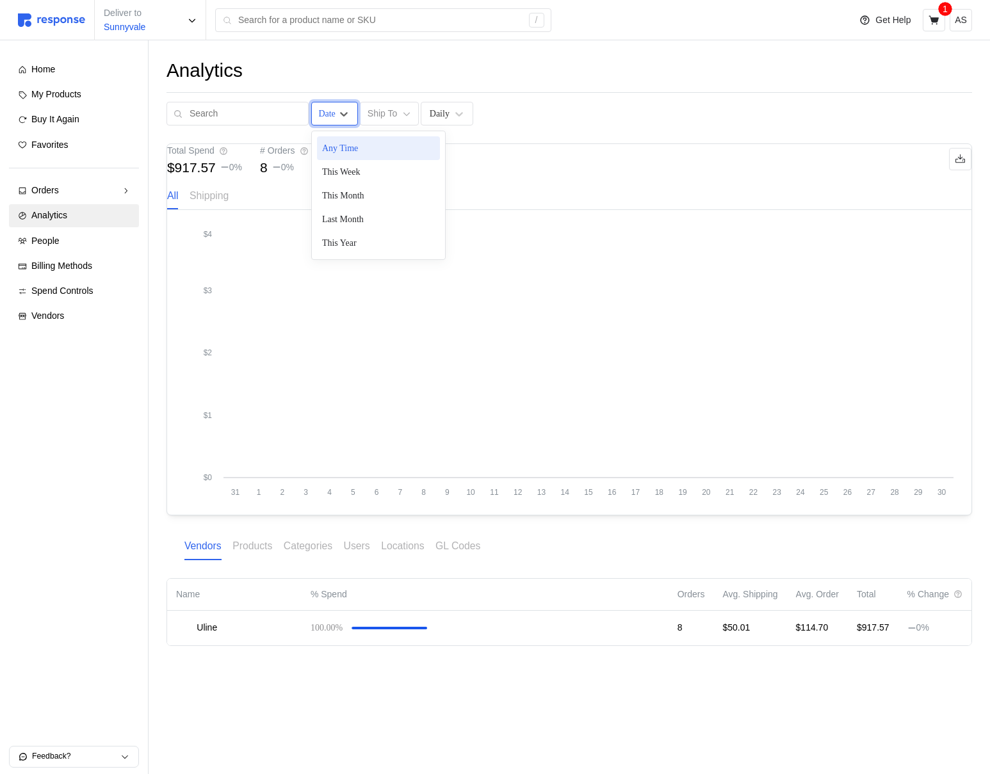
click at [318, 114] on div "Date" at bounding box center [326, 113] width 17 height 13
click at [353, 172] on div "This Week" at bounding box center [378, 172] width 123 height 24
click at [506, 119] on p "Reset" at bounding box center [518, 114] width 24 height 14
click at [245, 554] on p "Products" at bounding box center [252, 546] width 40 height 16
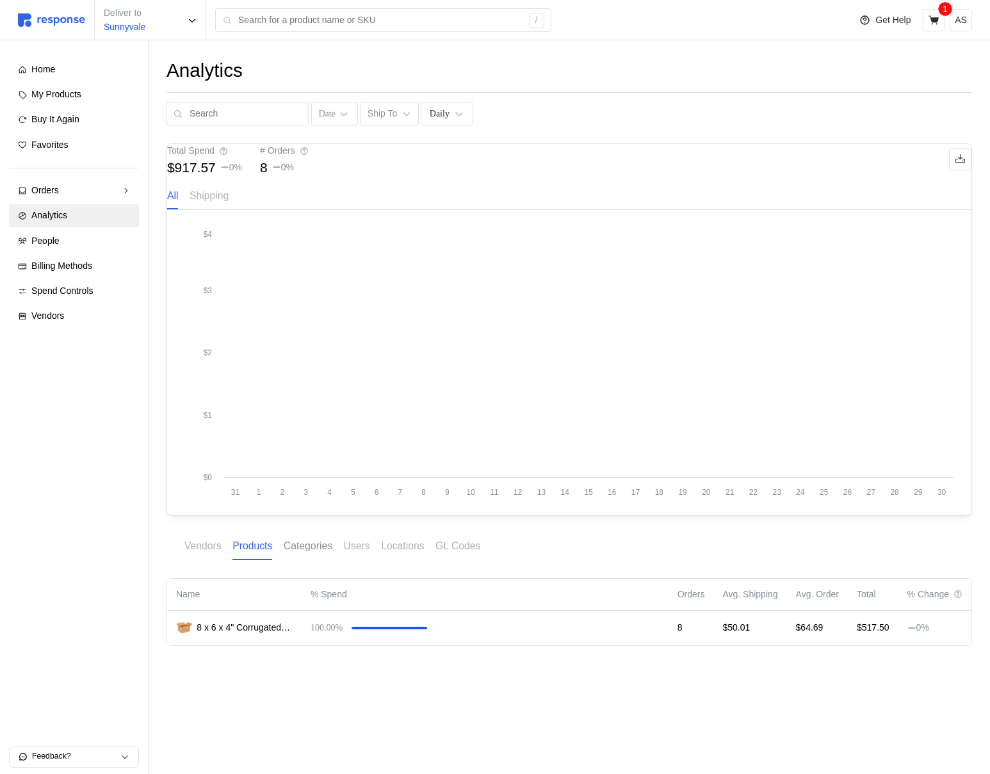
click at [302, 554] on p "Categories" at bounding box center [308, 546] width 49 height 16
click at [369, 554] on p "Users" at bounding box center [357, 546] width 26 height 16
click at [392, 554] on p "Locations" at bounding box center [402, 546] width 43 height 16
click at [480, 554] on p "GL Codes" at bounding box center [457, 546] width 45 height 16
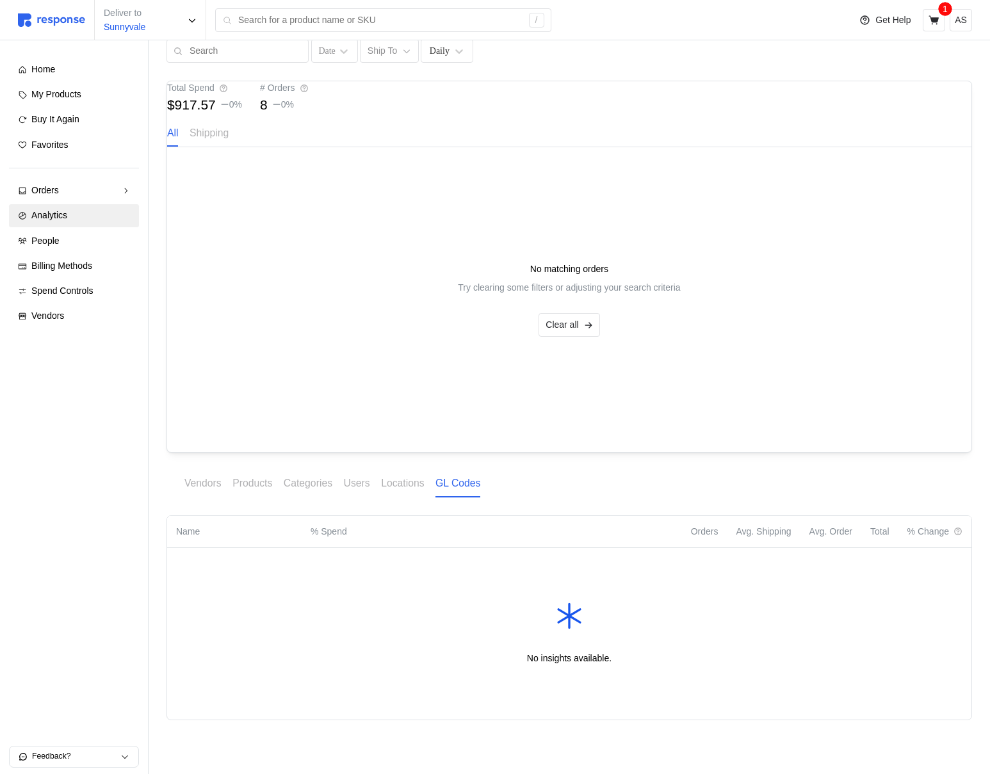
scroll to position [81, 0]
click at [430, 462] on div "Analytics Date Ship To Daily Total Spend $917.57 0 % # Orders 8 0 % All Shippin…" at bounding box center [569, 376] width 841 height 796
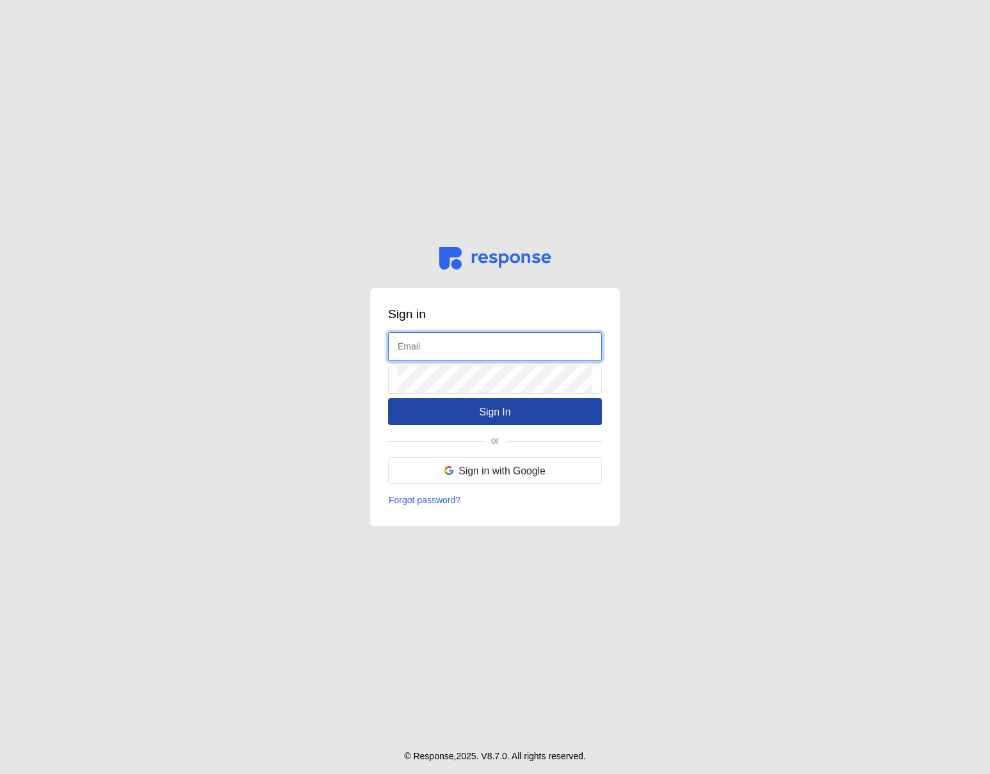
type input "[EMAIL_ADDRESS][DOMAIN_NAME]"
click at [490, 407] on p "Sign In" at bounding box center [494, 412] width 31 height 16
click at [475, 411] on button "Sign In" at bounding box center [495, 411] width 214 height 27
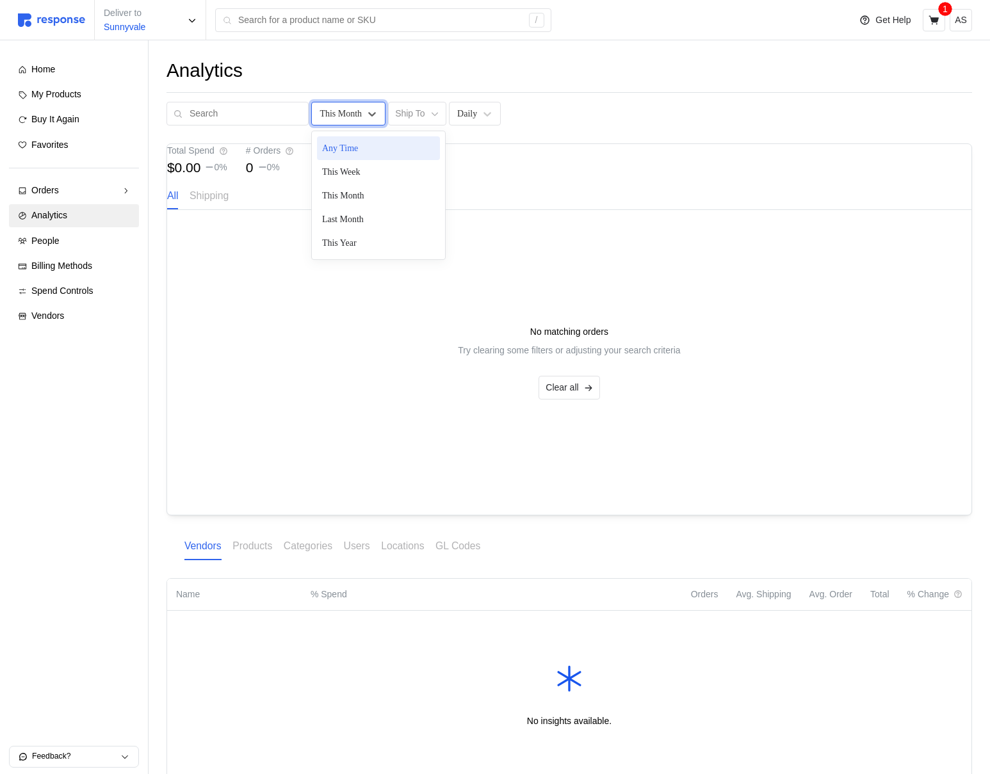
click at [351, 112] on div "This Month" at bounding box center [348, 114] width 74 height 24
click at [350, 112] on div "This Month" at bounding box center [348, 114] width 74 height 24
